Goal: Transaction & Acquisition: Purchase product/service

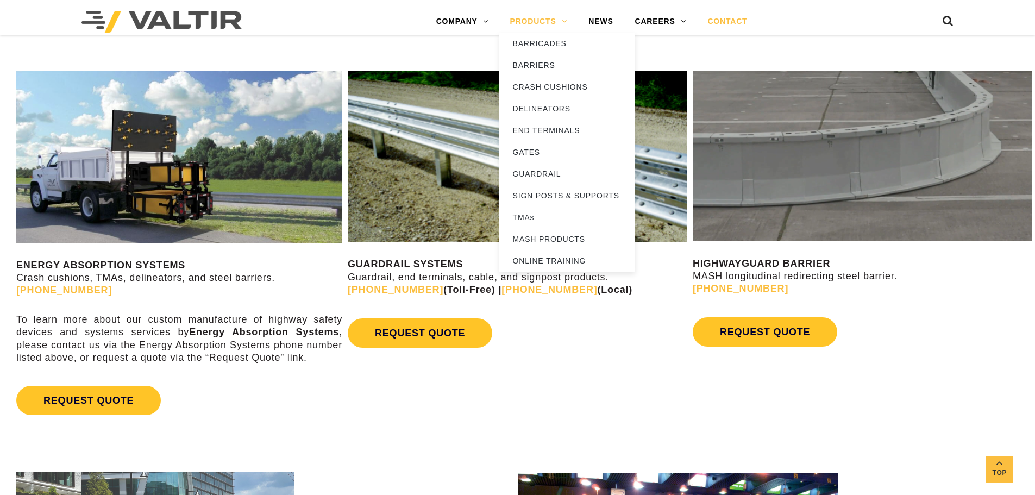
click at [557, 26] on link "PRODUCTS" at bounding box center [538, 22] width 79 height 22
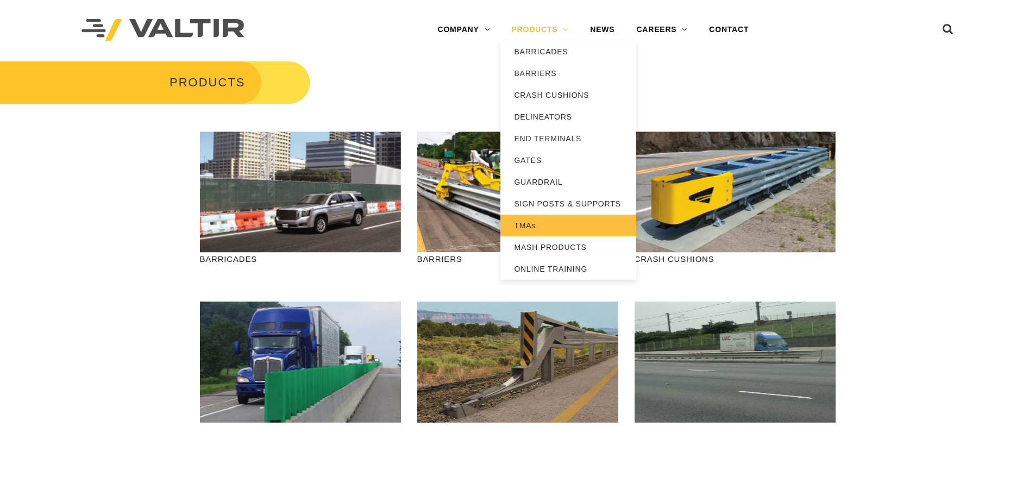
click at [570, 228] on link "TMAs" at bounding box center [568, 226] width 136 height 22
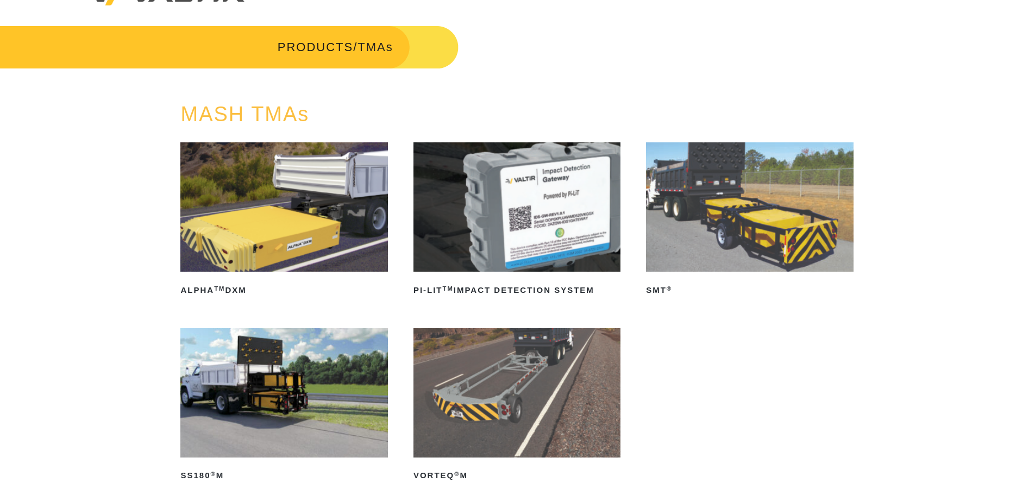
scroll to position [54, 0]
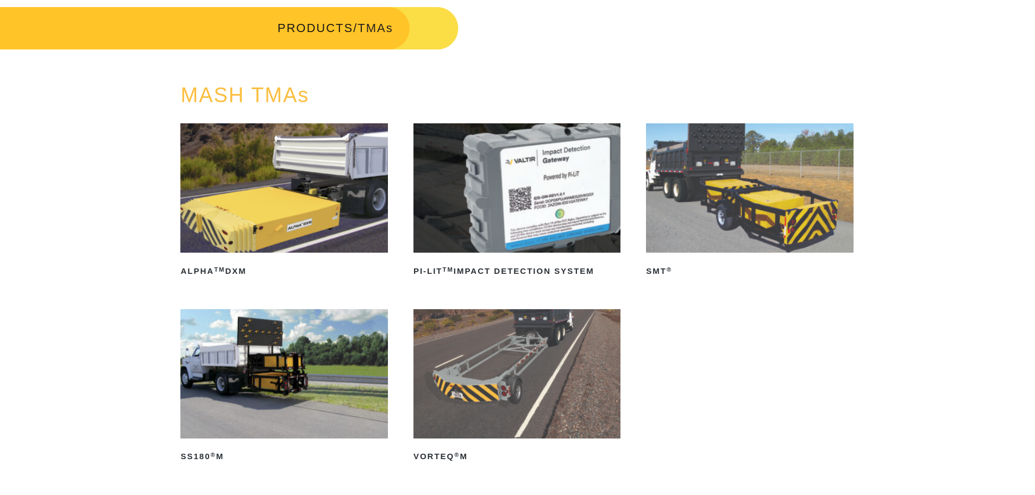
click at [810, 181] on img at bounding box center [749, 187] width 207 height 129
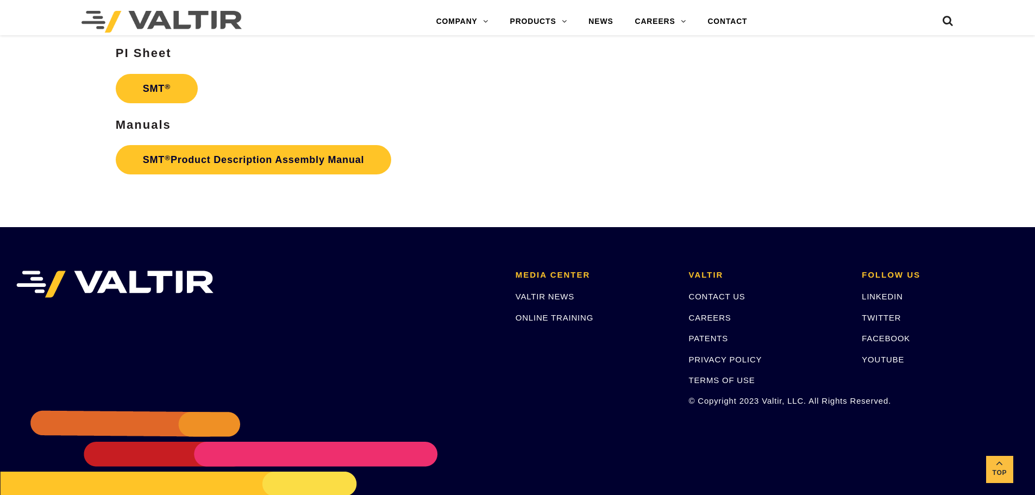
scroll to position [3151, 0]
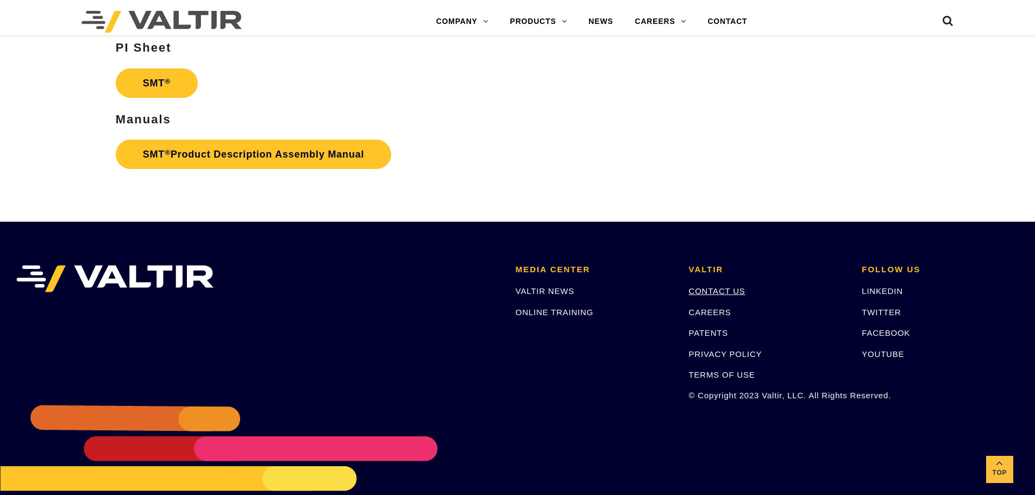
click at [730, 286] on link "CONTACT US" at bounding box center [717, 290] width 57 height 9
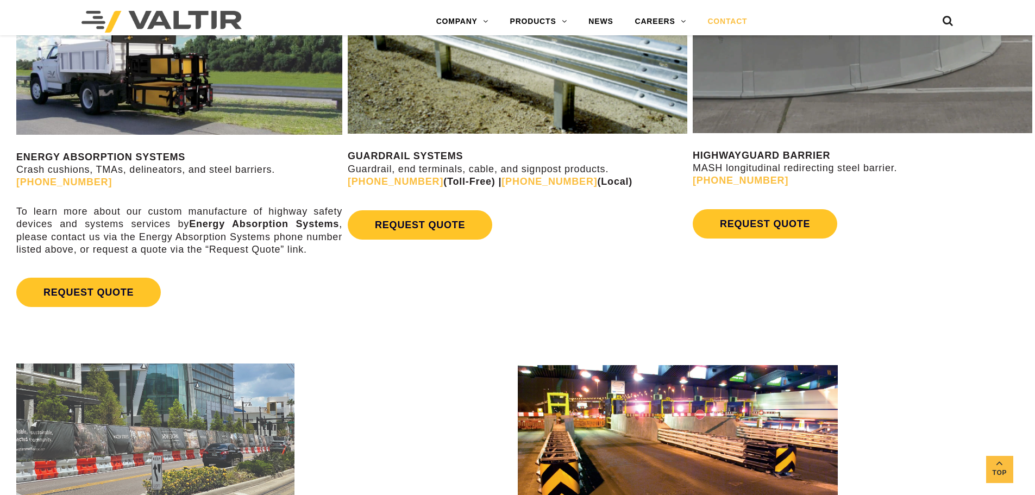
scroll to position [706, 0]
click at [107, 21] on img at bounding box center [161, 22] width 160 height 22
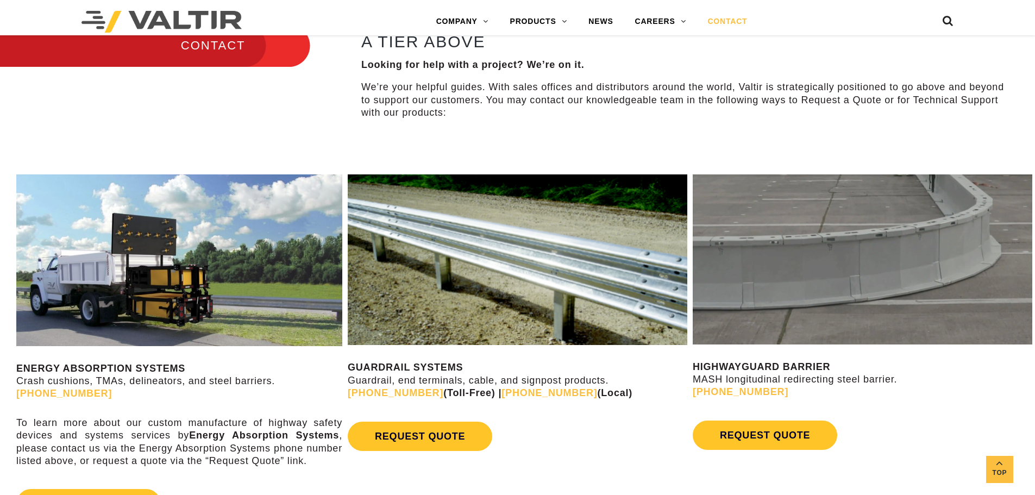
scroll to position [435, 0]
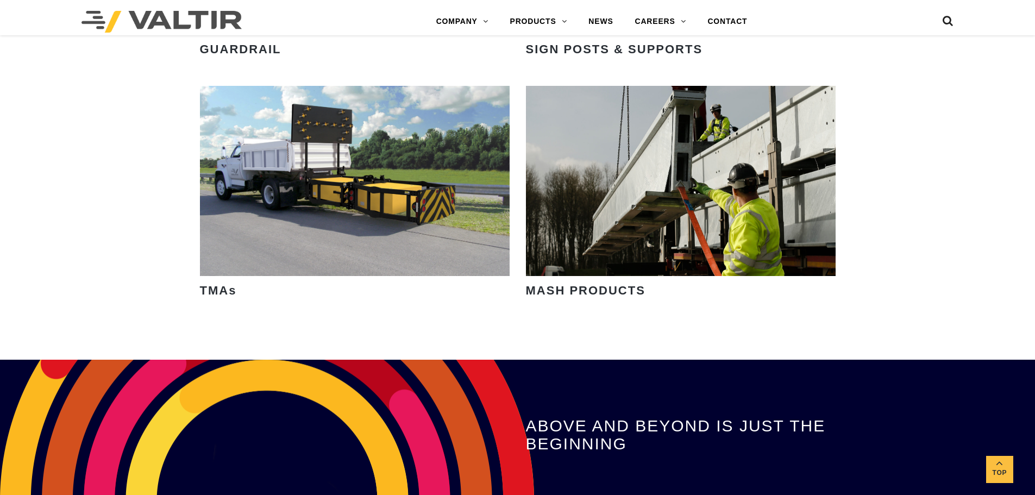
scroll to position [1630, 0]
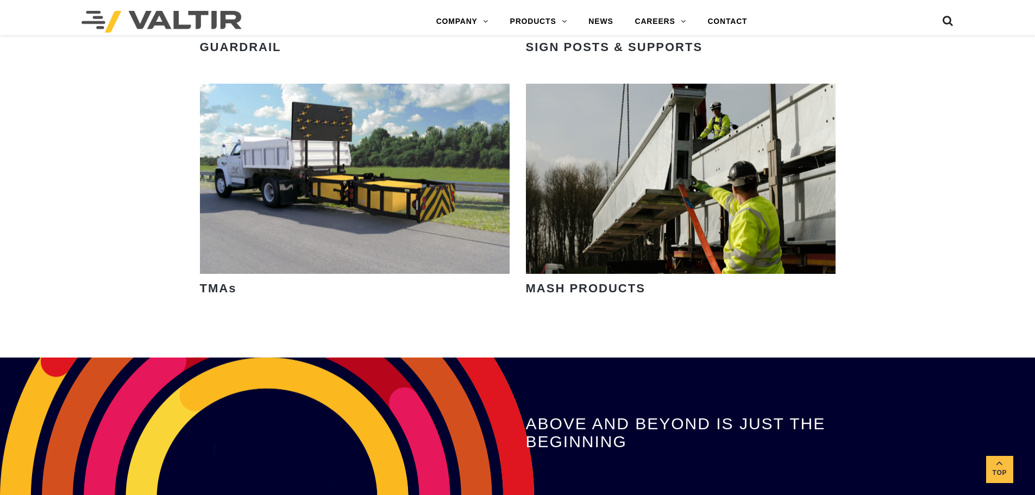
click at [407, 227] on div "VIEW PRODUCTS" at bounding box center [355, 179] width 310 height 190
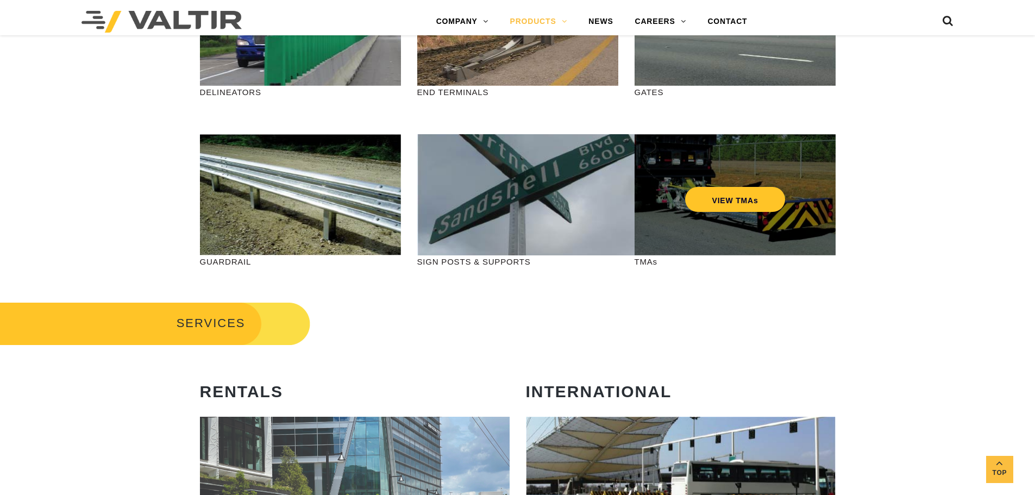
scroll to position [326, 0]
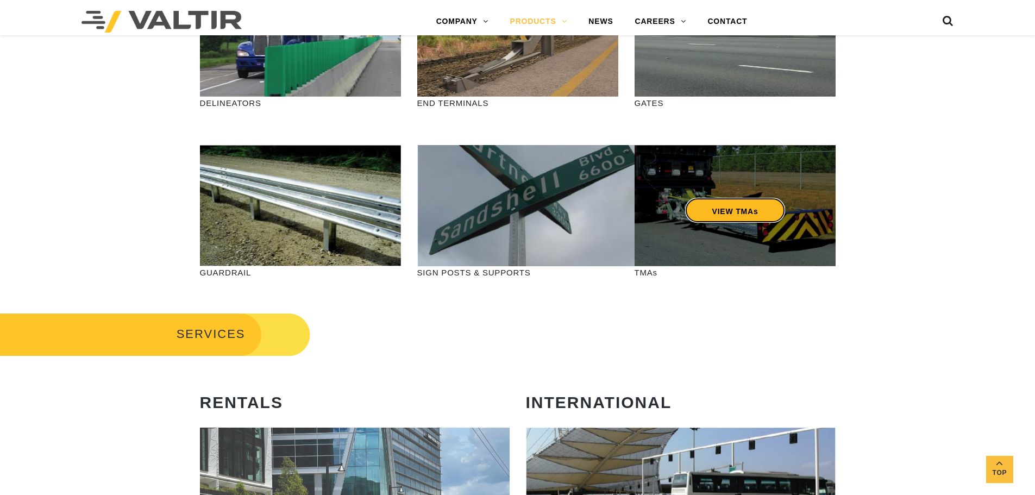
click at [715, 217] on link "VIEW TMAs" at bounding box center [735, 210] width 101 height 25
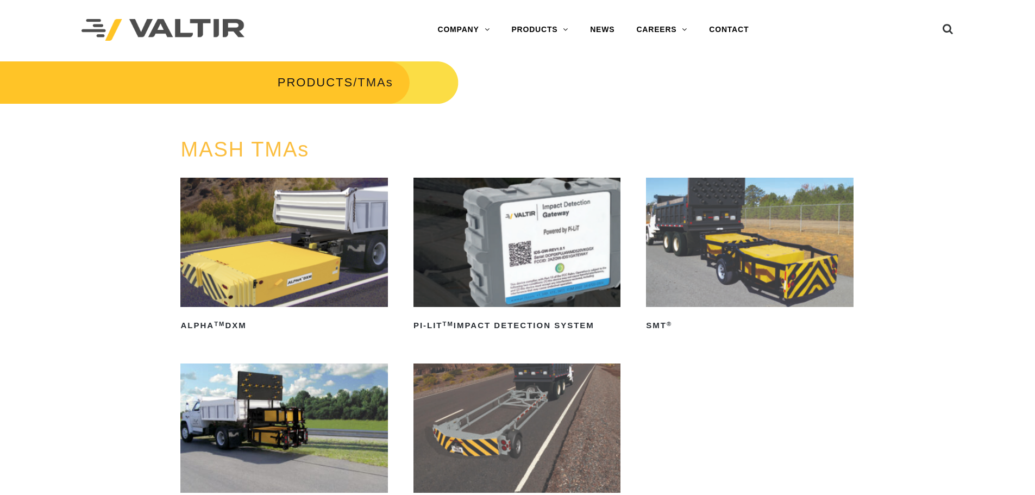
click at [743, 264] on img at bounding box center [749, 242] width 207 height 129
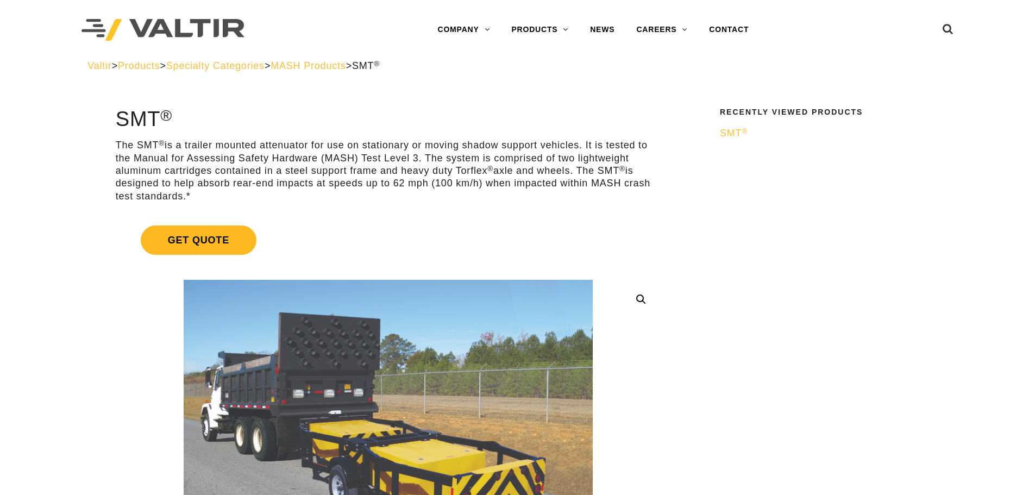
click at [199, 235] on span "Get Quote" at bounding box center [199, 239] width 116 height 29
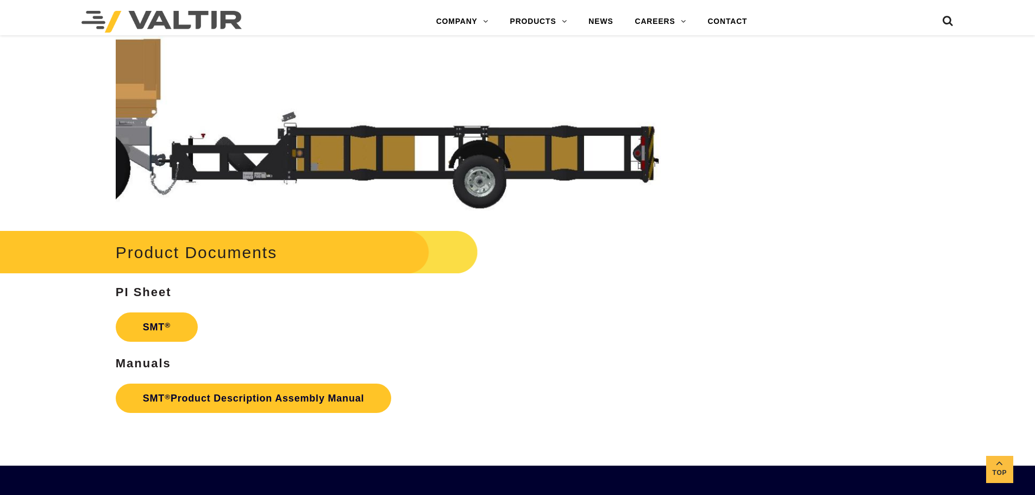
scroll to position [3206, 0]
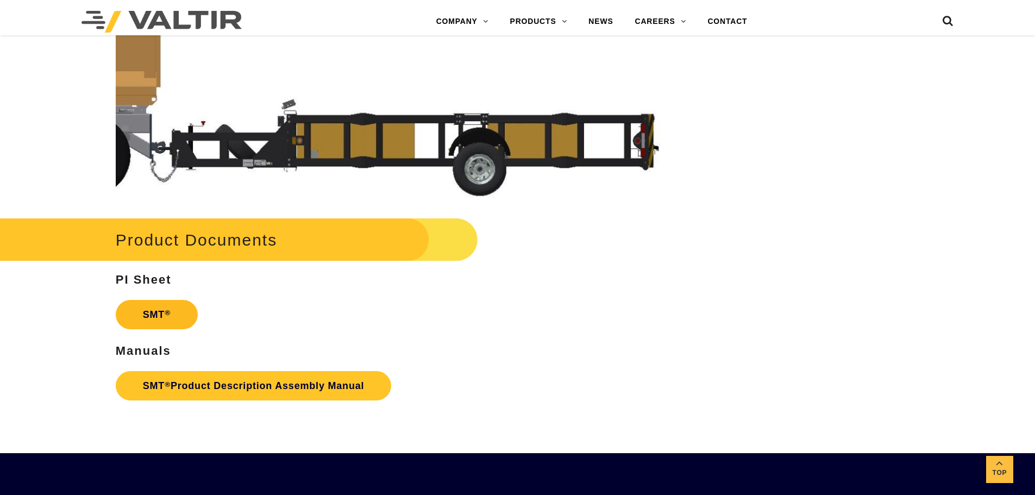
click at [184, 319] on link "SMT ®" at bounding box center [157, 314] width 82 height 29
